Goal: Task Accomplishment & Management: Manage account settings

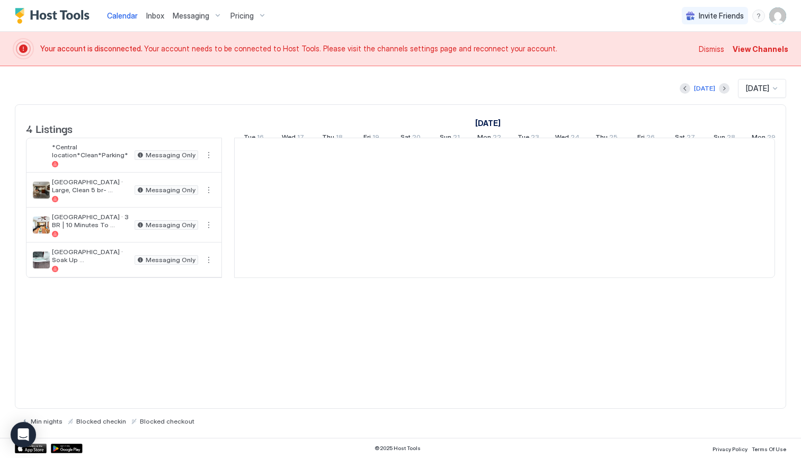
scroll to position [0, 589]
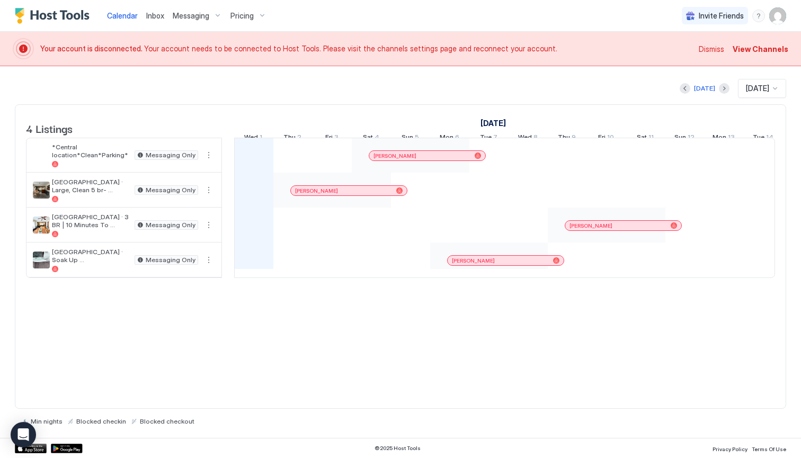
click at [202, 15] on span "Messaging" at bounding box center [191, 16] width 37 height 10
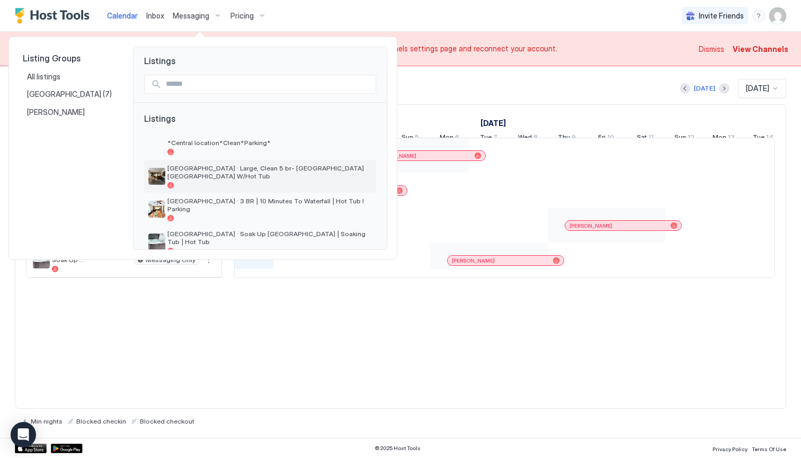
click at [256, 167] on span "[GEOGRAPHIC_DATA] · Large, Clean 5 br- [GEOGRAPHIC_DATA] [GEOGRAPHIC_DATA] W/Ho…" at bounding box center [269, 172] width 204 height 16
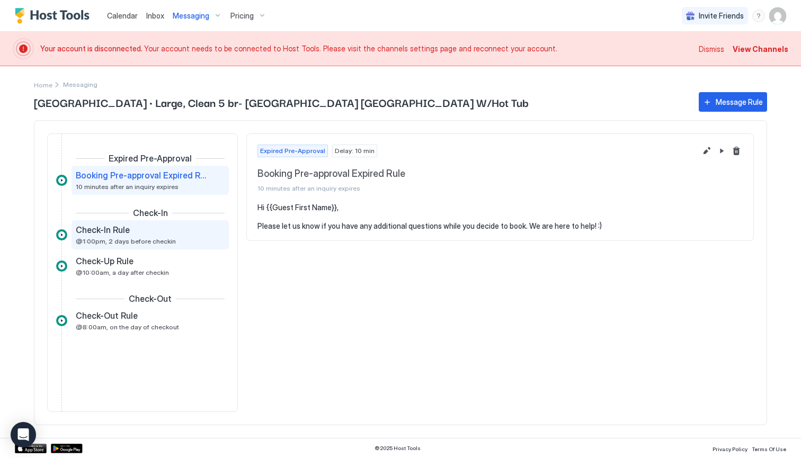
click at [129, 239] on span "@1:00pm, 2 days before checkin" at bounding box center [126, 241] width 100 height 8
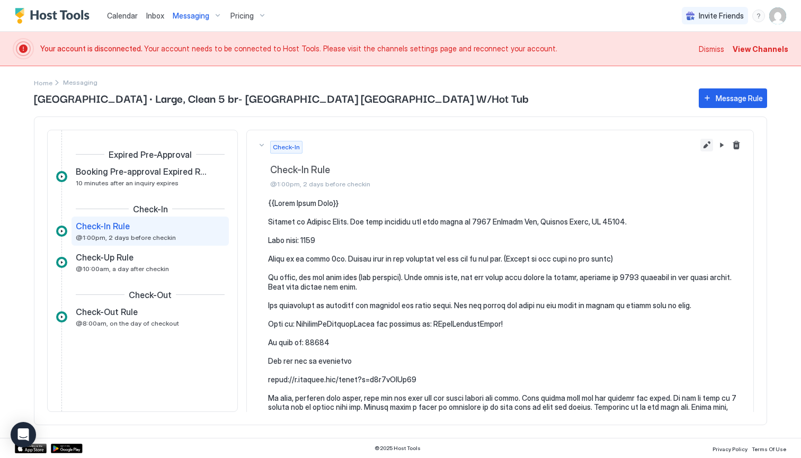
click at [705, 145] on button "Edit message rule" at bounding box center [706, 145] width 13 height 13
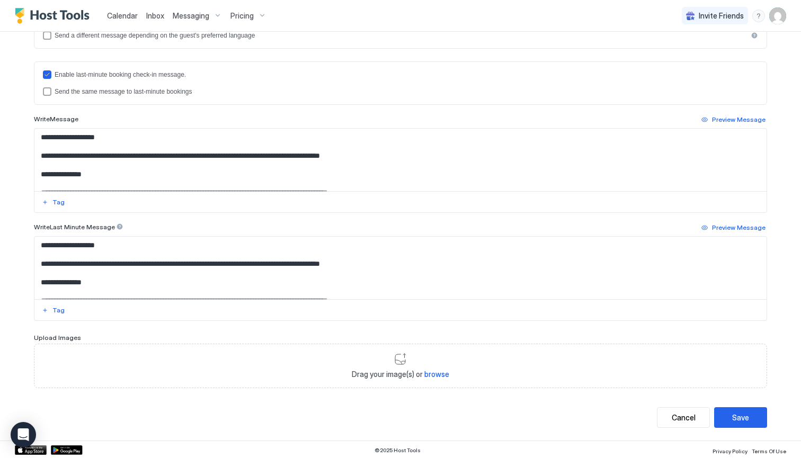
scroll to position [325, 0]
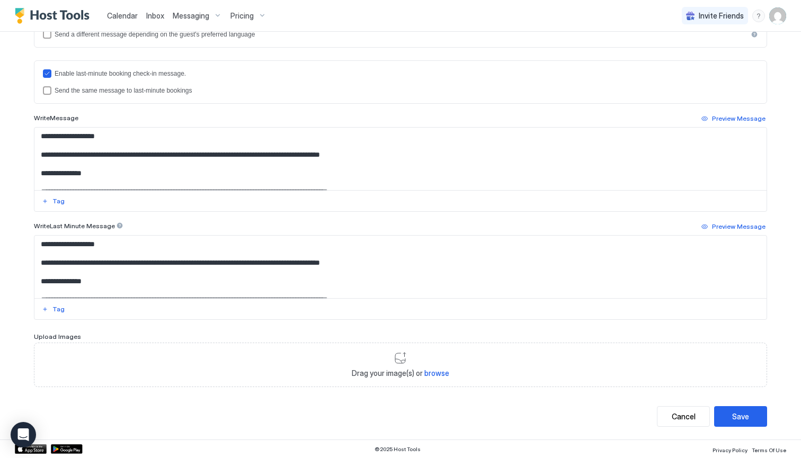
click at [98, 172] on textarea "Input Field" at bounding box center [400, 159] width 732 height 63
type textarea "**********"
click at [94, 278] on textarea "Input Field" at bounding box center [400, 267] width 732 height 63
type textarea "**********"
click at [726, 414] on button "Save" at bounding box center [740, 416] width 53 height 21
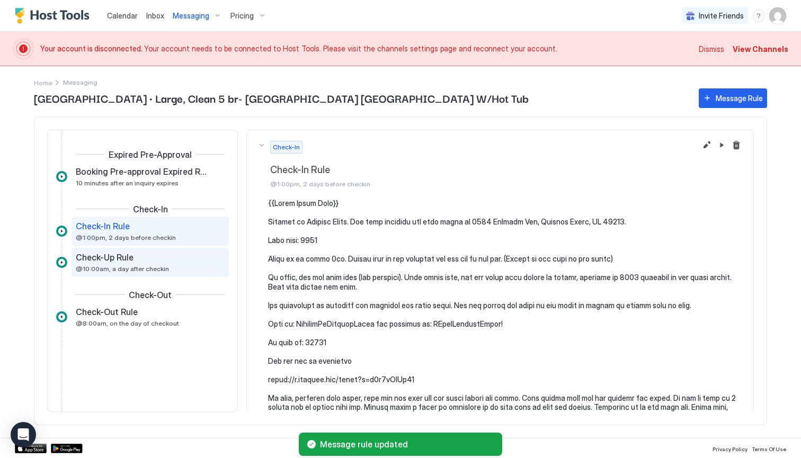
click at [166, 263] on div "Check-Up Rule @10:00am, a day after checkin" at bounding box center [143, 262] width 134 height 21
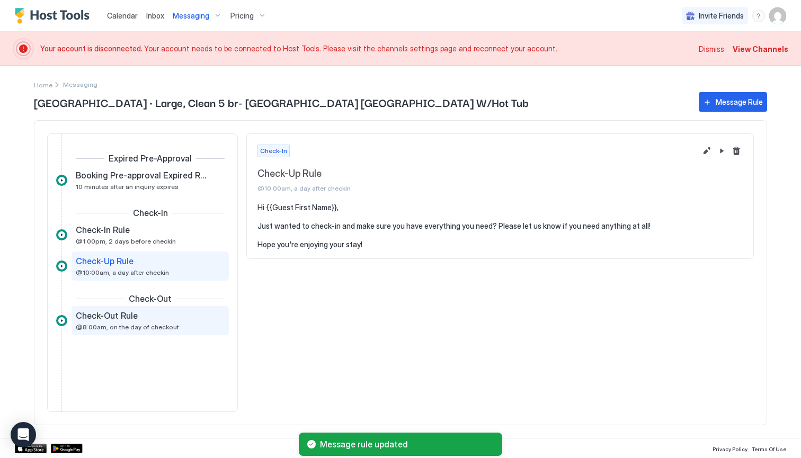
click at [173, 319] on div "Check-Out Rule" at bounding box center [143, 315] width 134 height 11
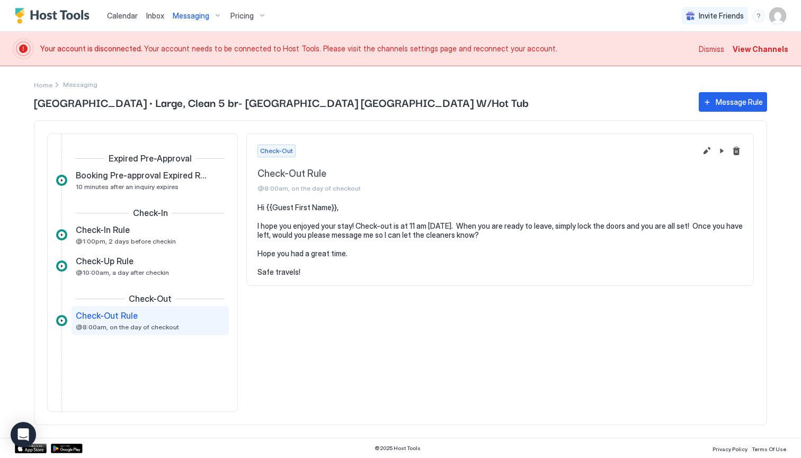
click at [754, 50] on span "View Channels" at bounding box center [761, 48] width 56 height 11
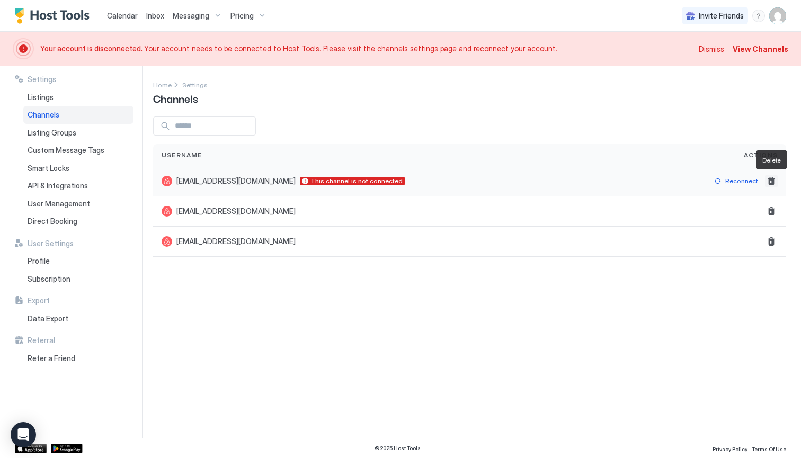
click at [770, 183] on button "Delete" at bounding box center [771, 181] width 13 height 13
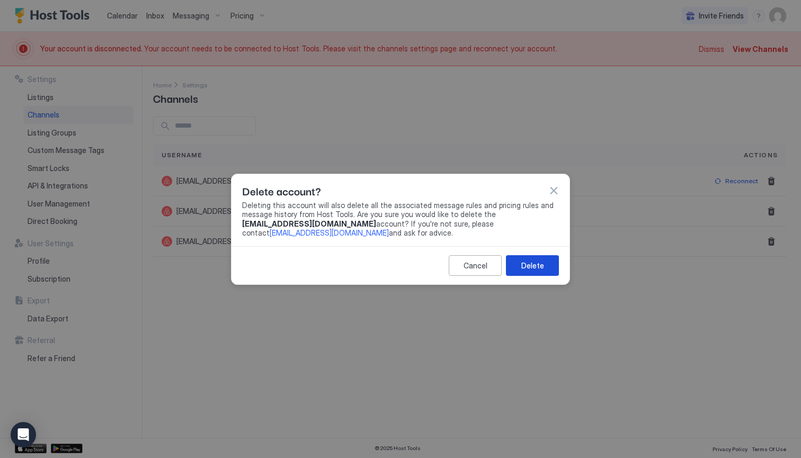
click at [537, 265] on div "Delete" at bounding box center [532, 265] width 23 height 11
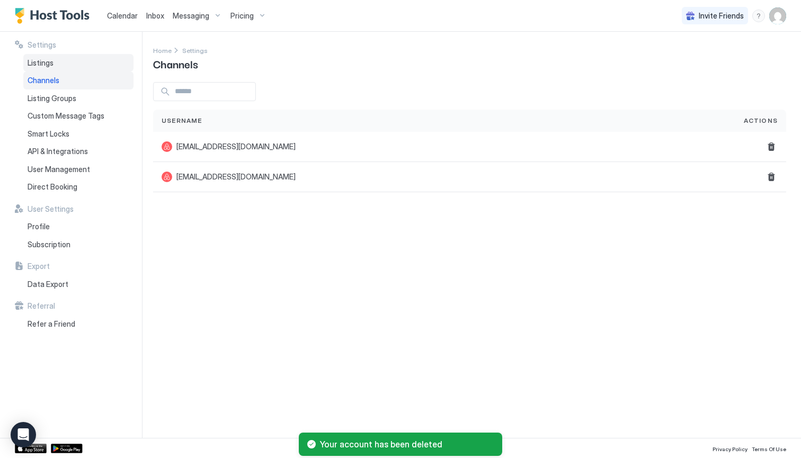
click at [45, 65] on span "Listings" at bounding box center [41, 63] width 26 height 10
